Goal: Find specific page/section: Find specific page/section

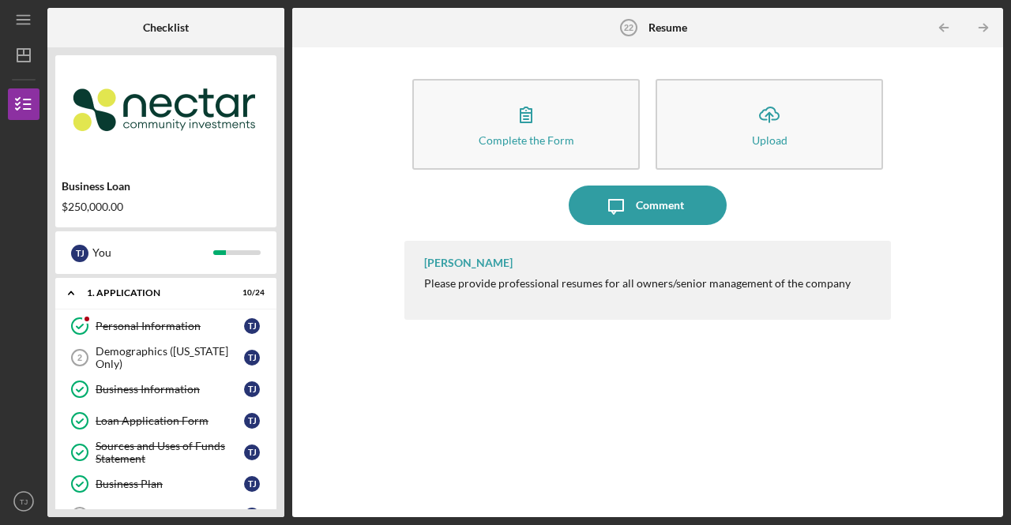
scroll to position [239, 0]
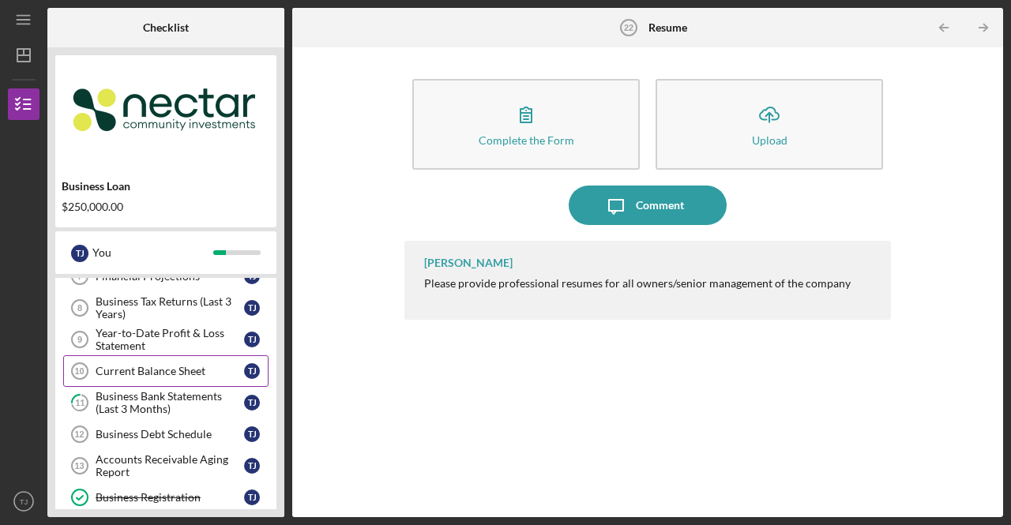
click at [193, 365] on div "Current Balance Sheet" at bounding box center [170, 371] width 148 height 13
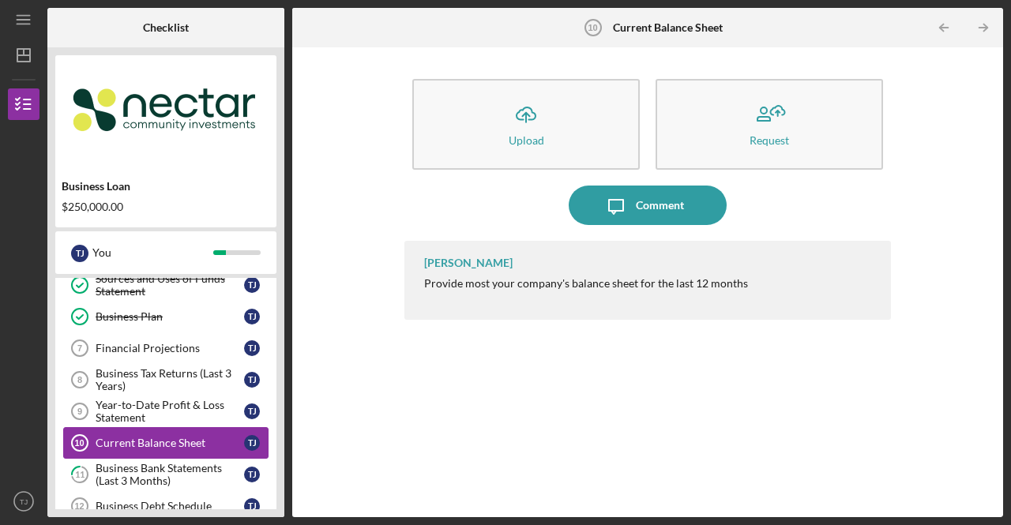
scroll to position [168, 0]
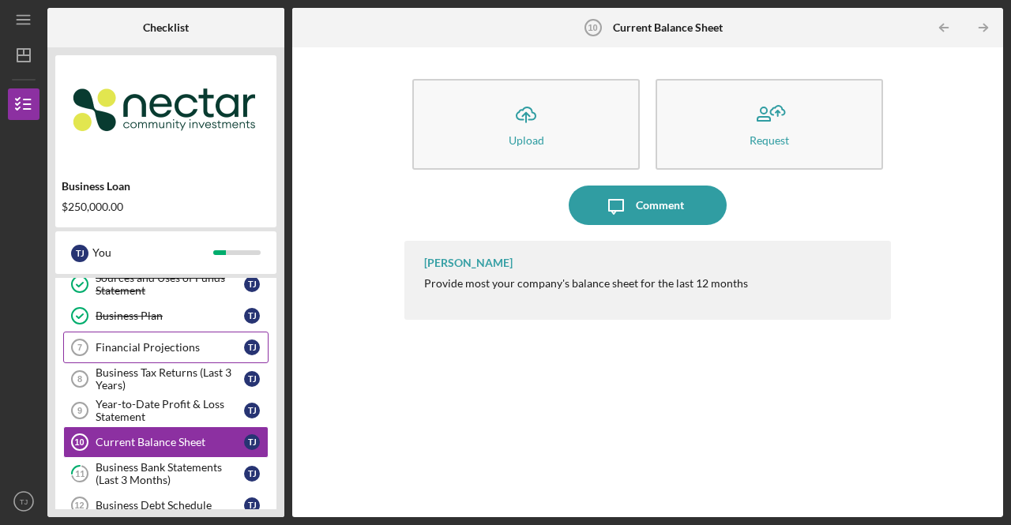
click at [146, 343] on div "Financial Projections" at bounding box center [170, 347] width 148 height 13
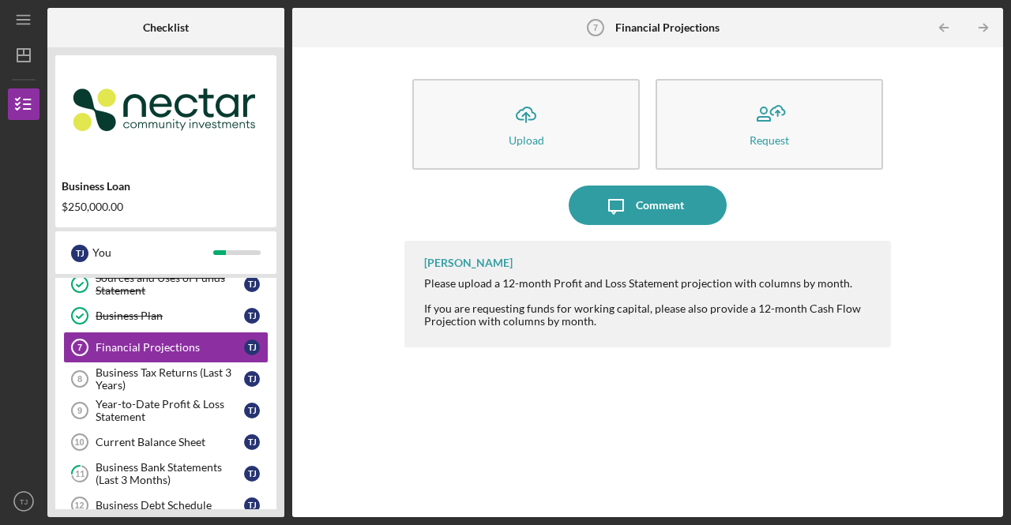
click at [302, 203] on div "Icon/Upload Upload Request Icon/Message Comment [PERSON_NAME] Please upload a 1…" at bounding box center [647, 282] width 695 height 454
click at [109, 209] on div "$250,000.00" at bounding box center [166, 207] width 208 height 13
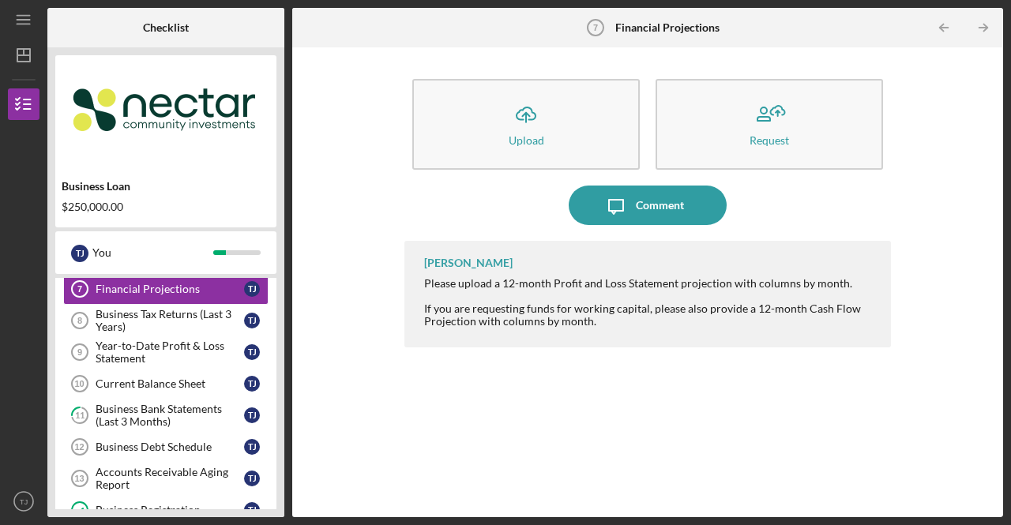
scroll to position [227, 0]
click at [161, 340] on div "Year-to-Date Profit & Loss Statement" at bounding box center [170, 351] width 148 height 25
